Goal: Transaction & Acquisition: Register for event/course

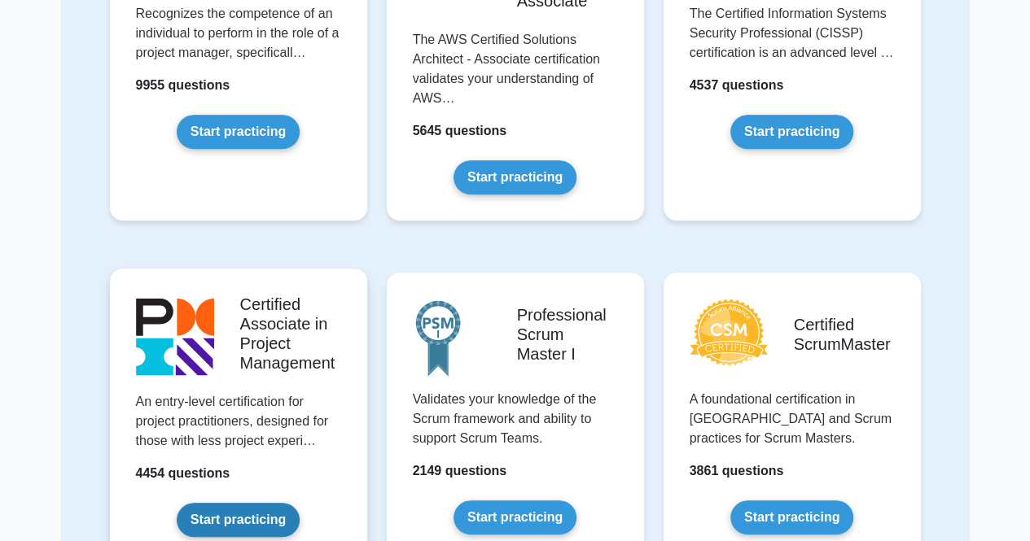
scroll to position [326, 0]
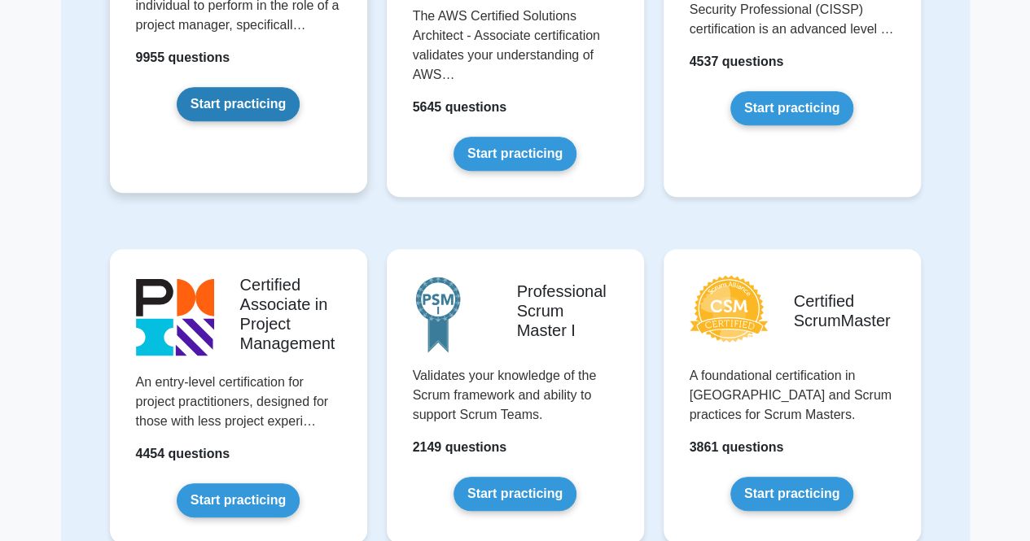
click at [241, 102] on link "Start practicing" at bounding box center [238, 104] width 123 height 34
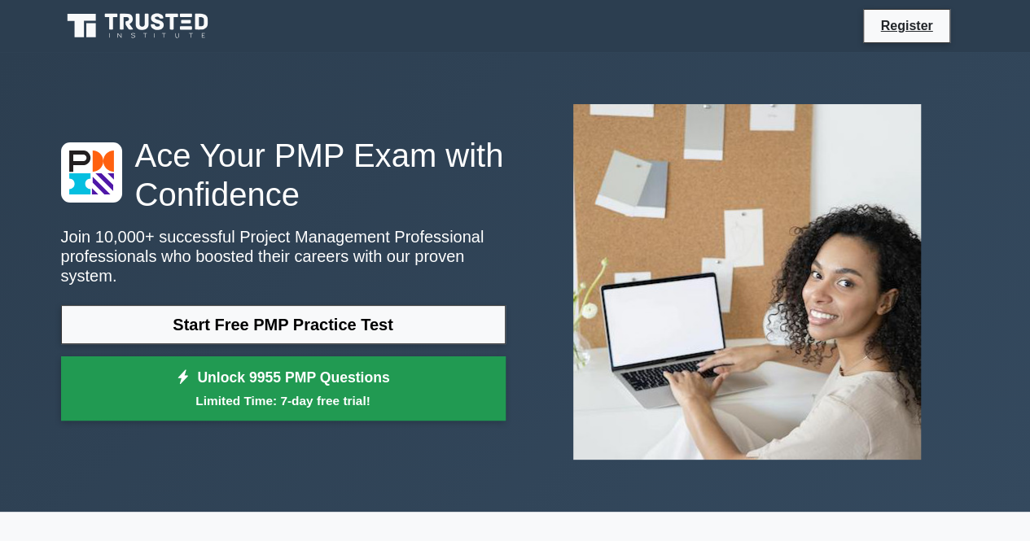
click at [244, 376] on link "Unlock 9955 PMP Questions Limited Time: 7-day free trial!" at bounding box center [283, 389] width 445 height 65
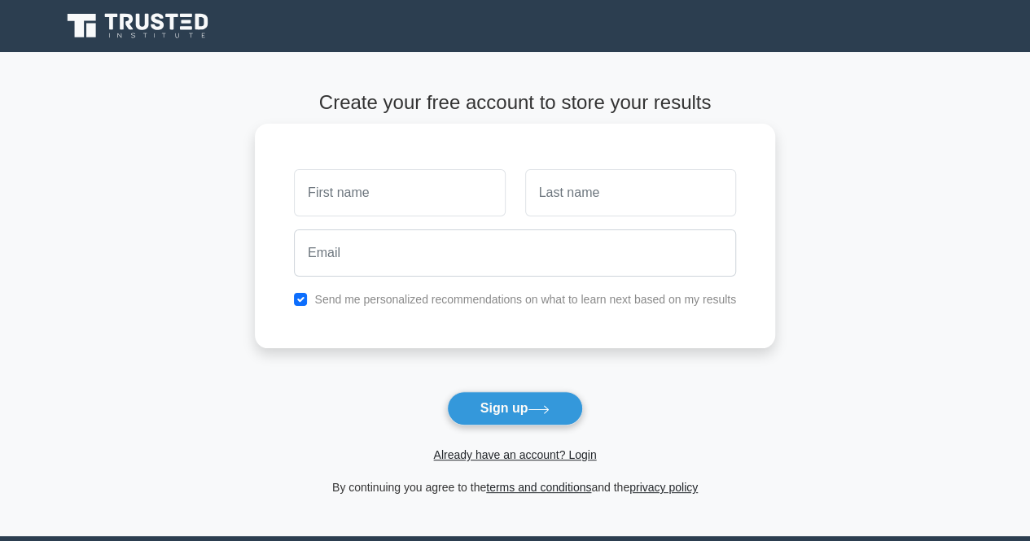
type input "t"
type input "Tugume"
click at [612, 193] on input "text" at bounding box center [630, 192] width 211 height 47
type input "Eria"
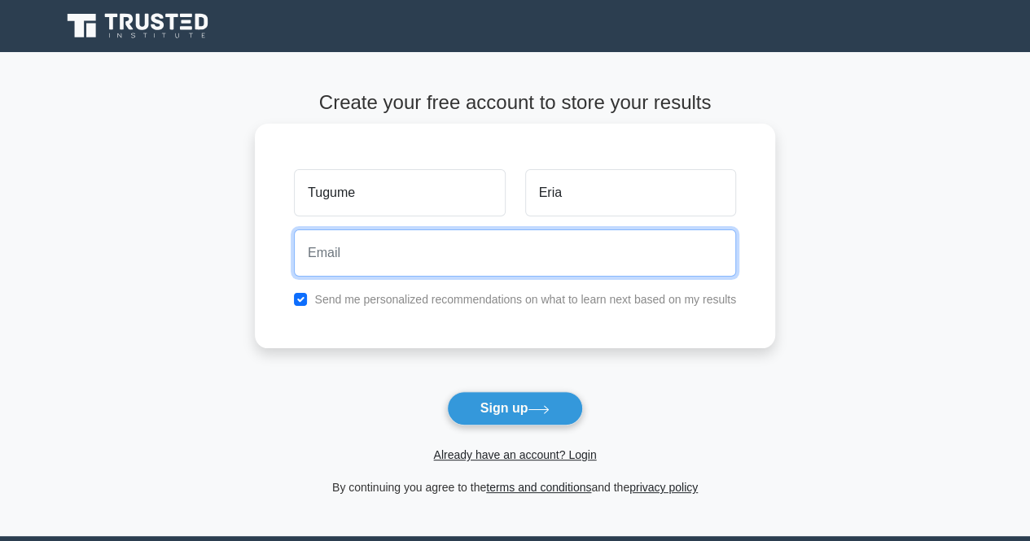
click at [472, 257] on input "email" at bounding box center [515, 253] width 442 height 47
type input "tugumeeria7@gmail.com"
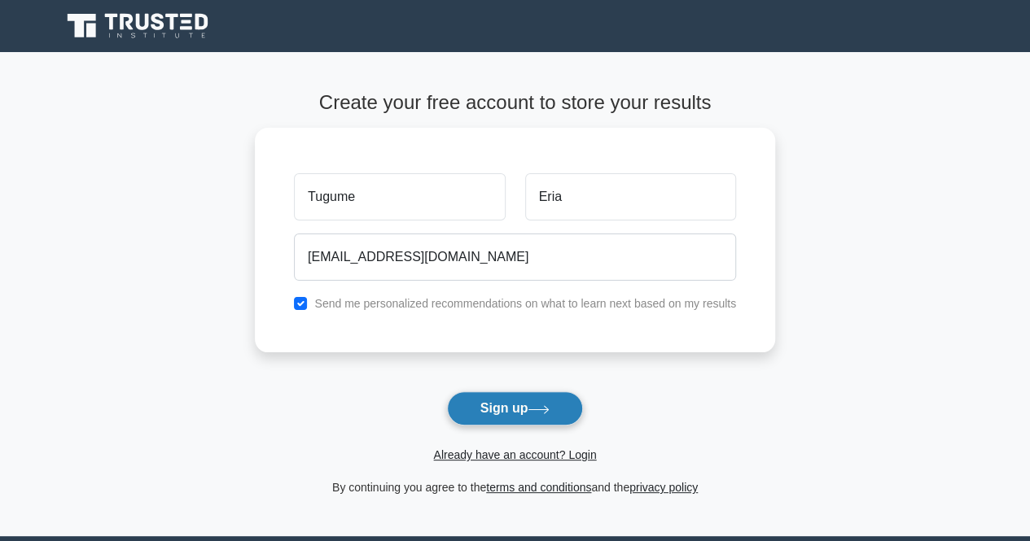
click at [513, 408] on button "Sign up" at bounding box center [515, 409] width 137 height 34
